Goal: Navigation & Orientation: Understand site structure

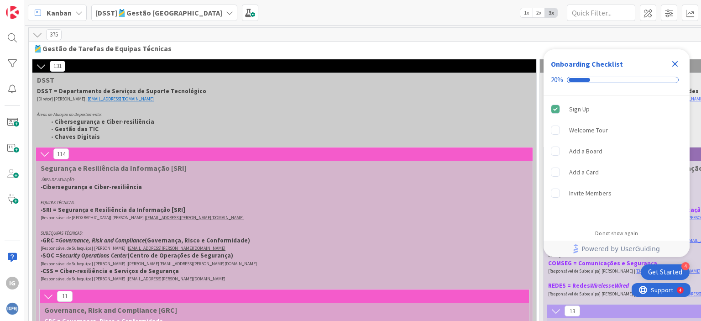
click at [675, 63] on icon "Close Checklist" at bounding box center [675, 64] width 6 height 6
click at [499, 230] on p "SUBEQUIPAS TÉCNICAS:" at bounding box center [275, 233] width 469 height 8
click at [675, 63] on icon "Close Checklist" at bounding box center [675, 64] width 6 height 6
click at [674, 62] on icon "Close Checklist" at bounding box center [675, 64] width 6 height 6
